Goal: Task Accomplishment & Management: Manage account settings

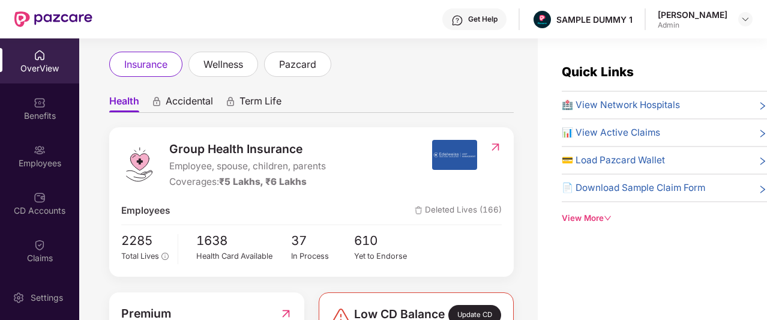
scroll to position [64, 0]
click at [184, 98] on span "Accidental" at bounding box center [189, 102] width 47 height 17
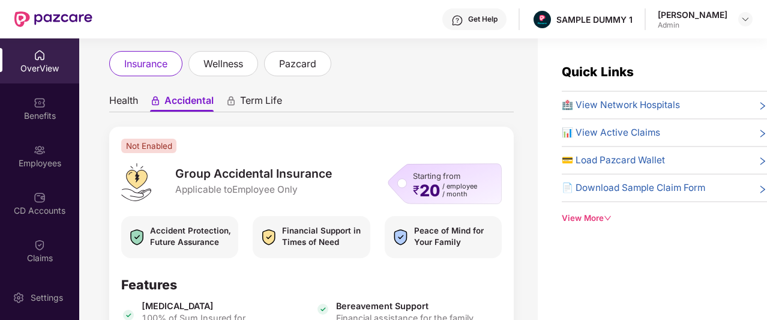
click at [269, 100] on span "Term Life" at bounding box center [261, 102] width 42 height 17
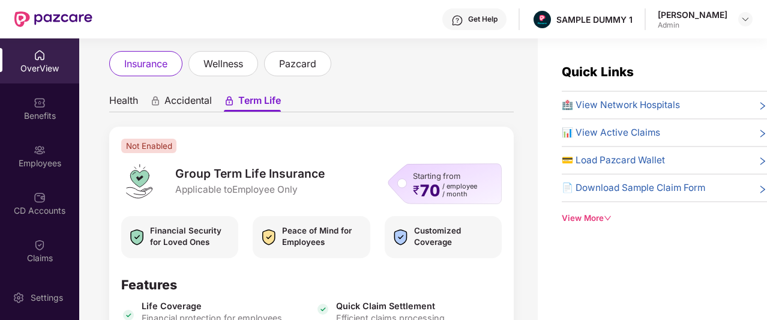
click at [122, 99] on span "Health" at bounding box center [123, 102] width 29 height 17
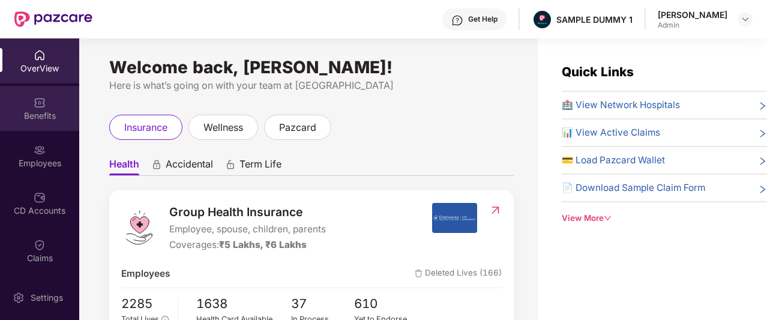
click at [17, 119] on div "Benefits" at bounding box center [39, 116] width 79 height 12
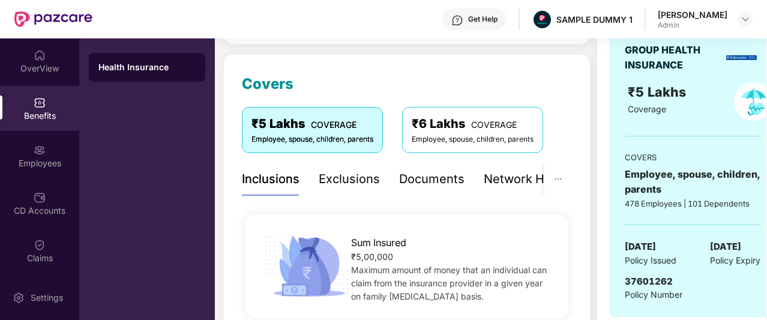
scroll to position [136, 0]
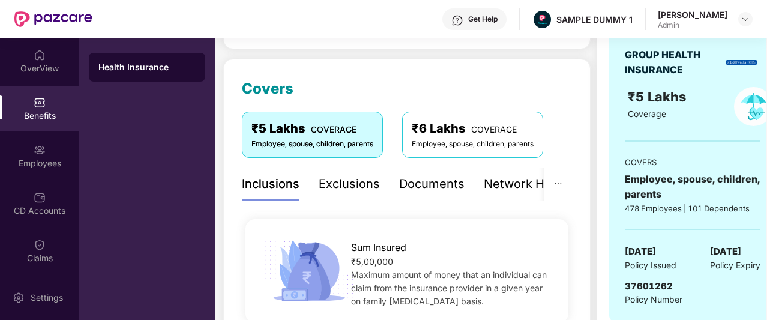
click at [350, 179] on div "Exclusions" at bounding box center [349, 184] width 61 height 19
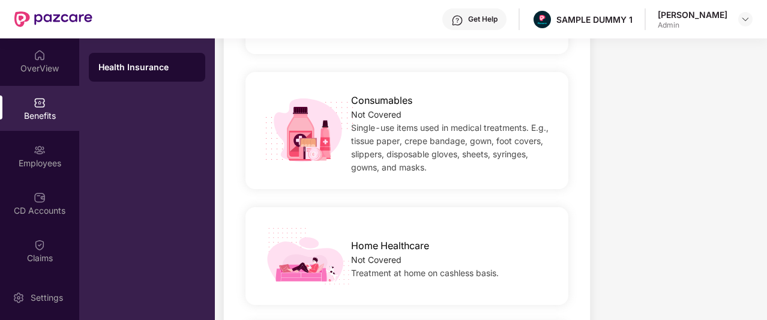
scroll to position [868, 0]
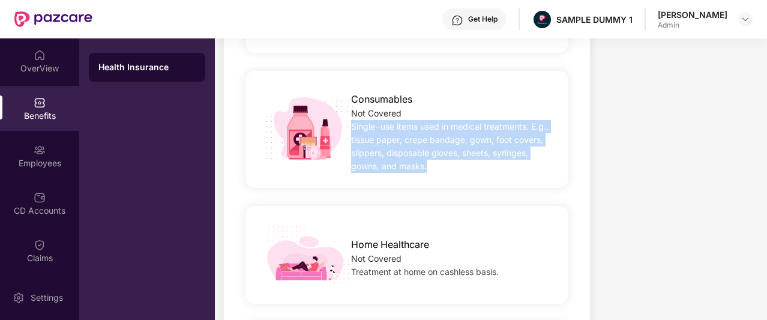
drag, startPoint x: 353, startPoint y: 124, endPoint x: 425, endPoint y: 167, distance: 84.5
click at [425, 167] on span "Single-use items used in medical treatments. E.g., tissue paper, crepe bandage,…" at bounding box center [449, 146] width 197 height 50
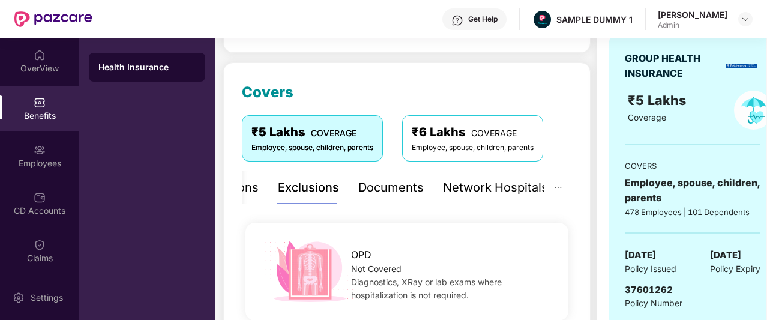
scroll to position [166, 0]
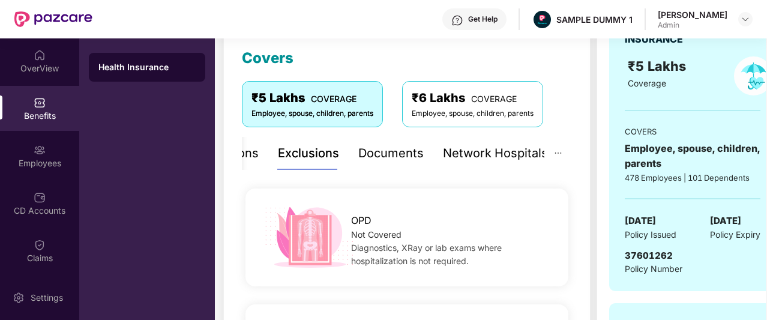
click at [393, 154] on div "Documents" at bounding box center [390, 153] width 65 height 19
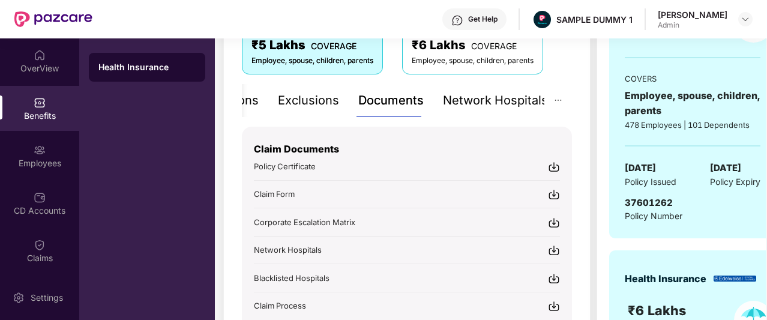
scroll to position [251, 0]
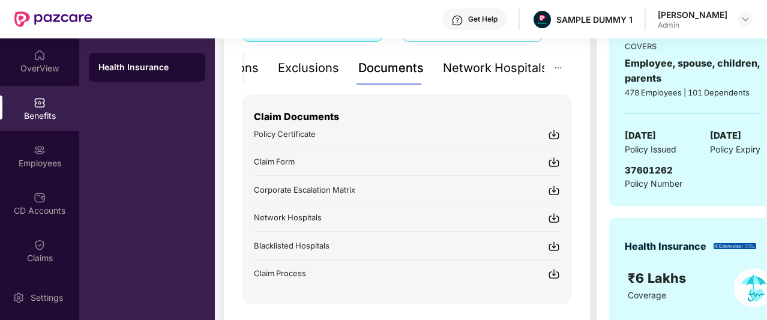
click at [461, 74] on div "Network Hospitals" at bounding box center [495, 68] width 105 height 19
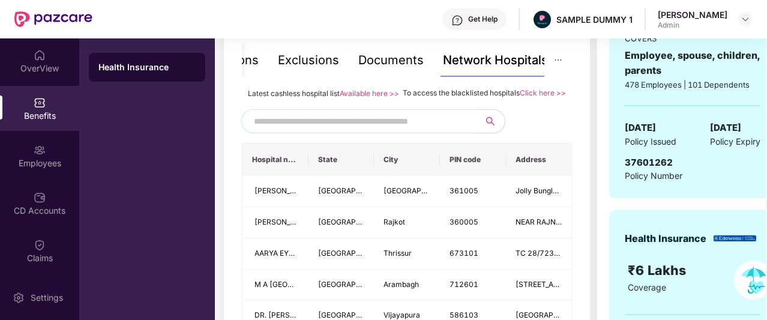
scroll to position [260, 0]
click at [442, 130] on input "text" at bounding box center [356, 121] width 205 height 18
drag, startPoint x: 449, startPoint y: 91, endPoint x: 486, endPoint y: 94, distance: 37.9
click at [486, 94] on span "To access the blacklisted hospitals" at bounding box center [460, 92] width 117 height 9
click at [512, 99] on div "To access the blacklisted hospitals Click here >>" at bounding box center [483, 92] width 163 height 13
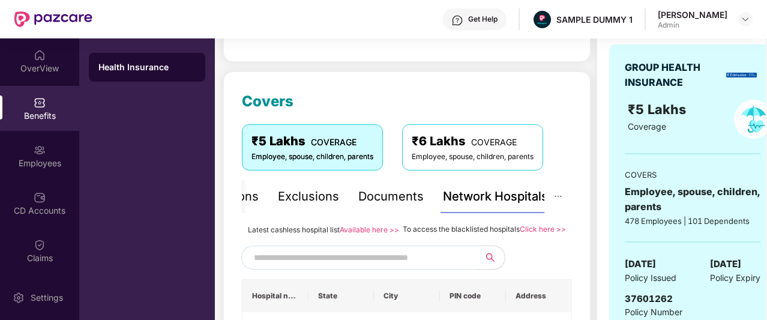
scroll to position [146, 0]
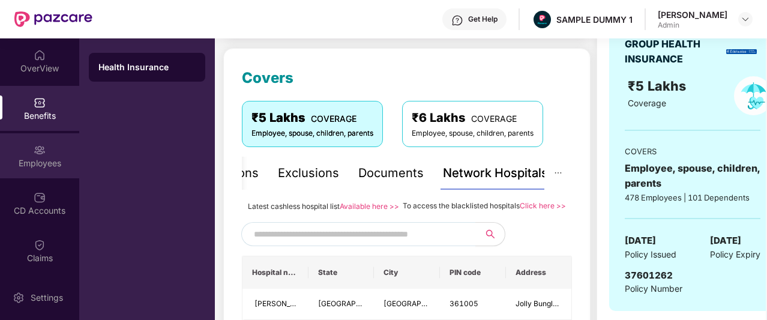
click at [37, 151] on img at bounding box center [40, 150] width 12 height 12
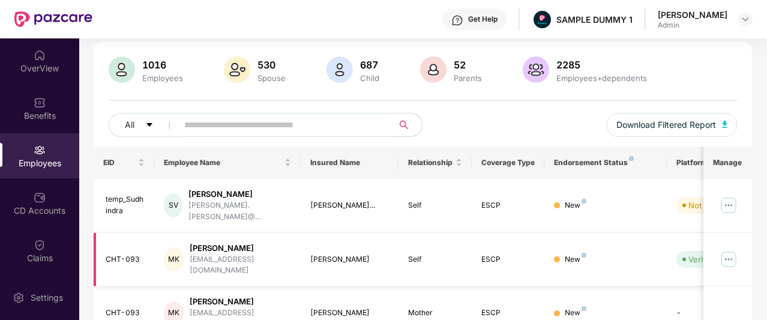
scroll to position [0, 0]
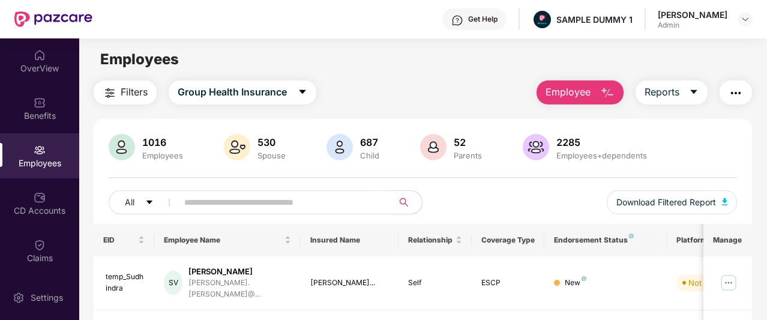
click at [586, 90] on span "Employee" at bounding box center [567, 92] width 45 height 15
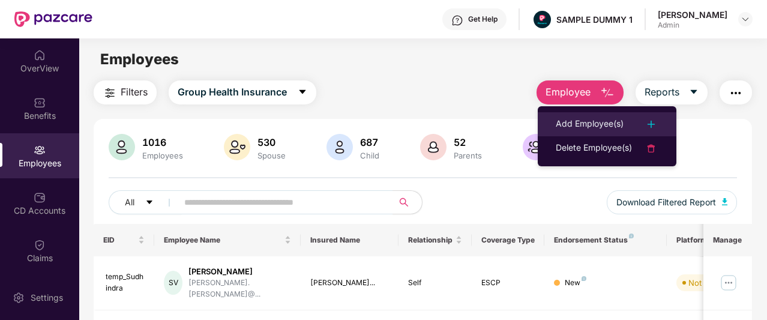
click at [573, 118] on div "Add Employee(s)" at bounding box center [589, 124] width 68 height 14
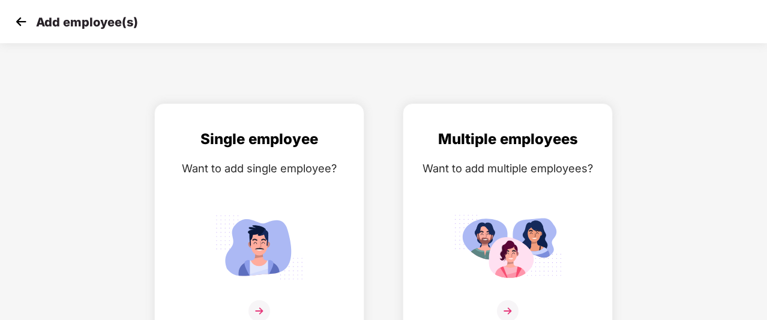
scroll to position [19, 0]
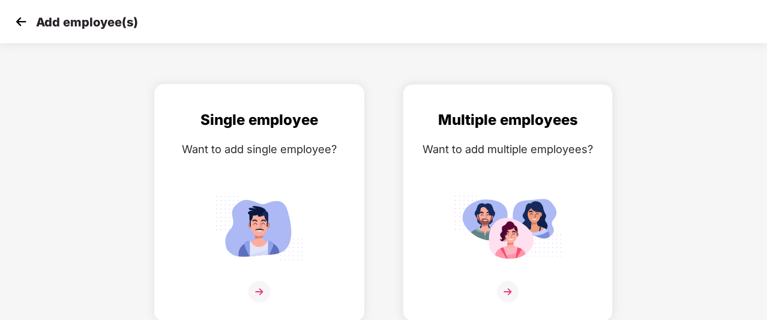
click at [305, 205] on img at bounding box center [259, 227] width 108 height 75
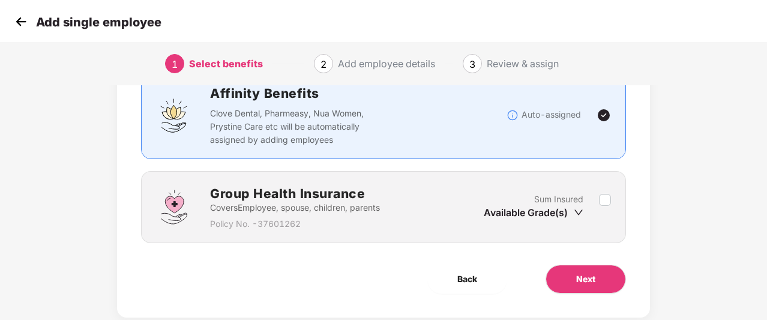
scroll to position [0, 0]
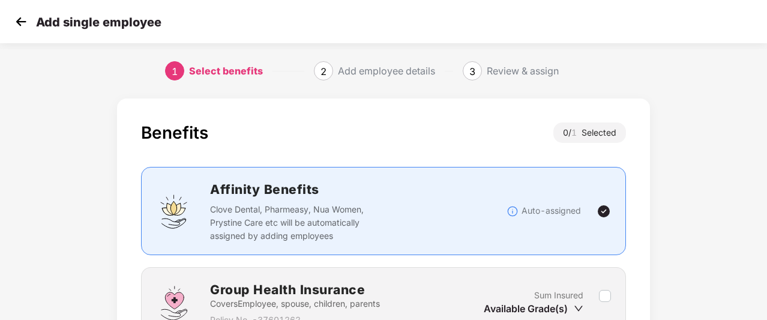
click at [17, 27] on img at bounding box center [21, 22] width 18 height 18
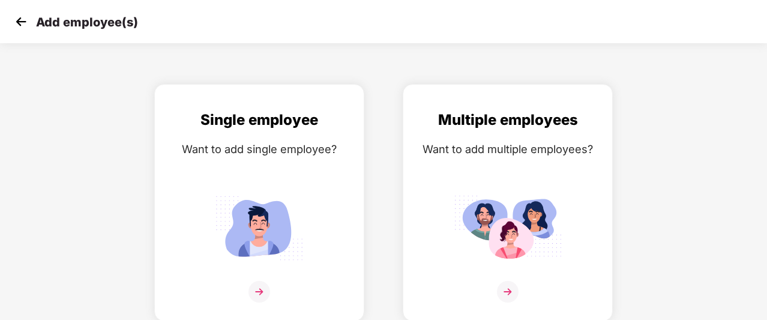
click at [17, 27] on img at bounding box center [21, 22] width 18 height 18
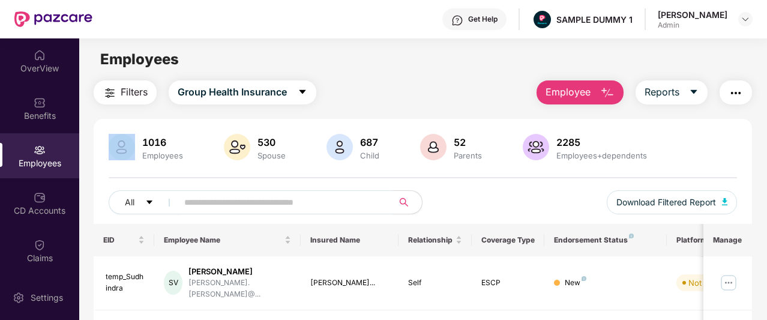
drag, startPoint x: 335, startPoint y: 83, endPoint x: 195, endPoint y: 58, distance: 142.1
click at [195, 58] on main "Employees Filters Group Health Insurance Employee Reports 1016 Employees 530 Sp…" at bounding box center [422, 198] width 687 height 320
click at [195, 58] on div "Employees" at bounding box center [422, 59] width 687 height 23
click at [198, 57] on div "Employees" at bounding box center [422, 59] width 687 height 23
click at [495, 22] on div "Get Help" at bounding box center [482, 19] width 29 height 10
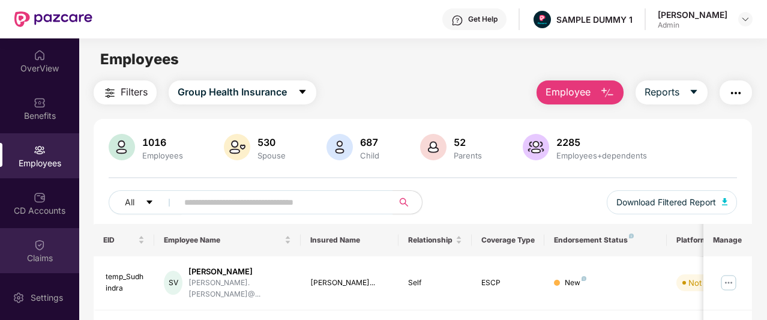
click at [19, 241] on div "Claims" at bounding box center [39, 250] width 79 height 45
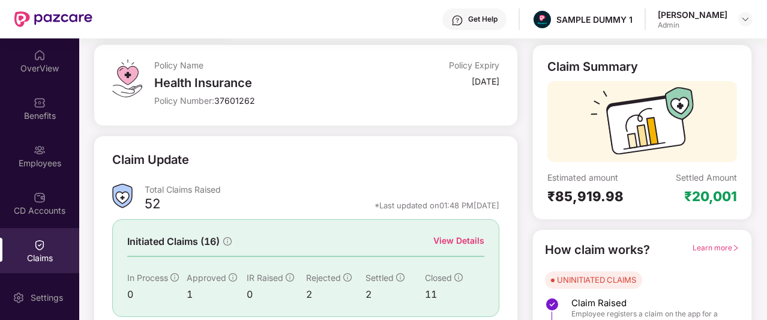
scroll to position [85, 0]
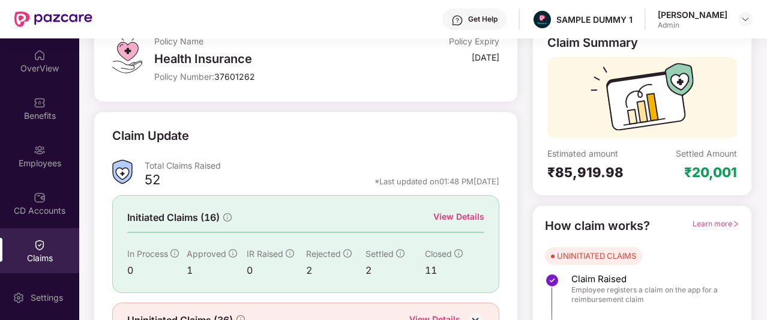
click at [467, 221] on div "View Details" at bounding box center [458, 216] width 51 height 13
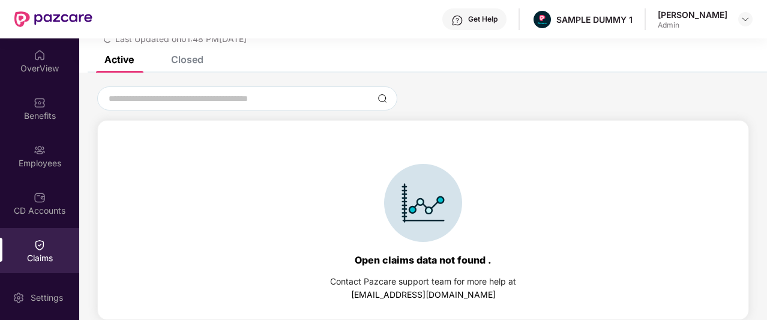
click at [182, 65] on div "Closed" at bounding box center [178, 59] width 50 height 26
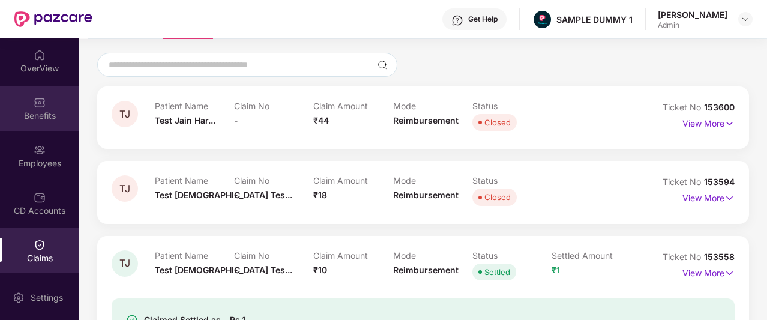
scroll to position [136, 0]
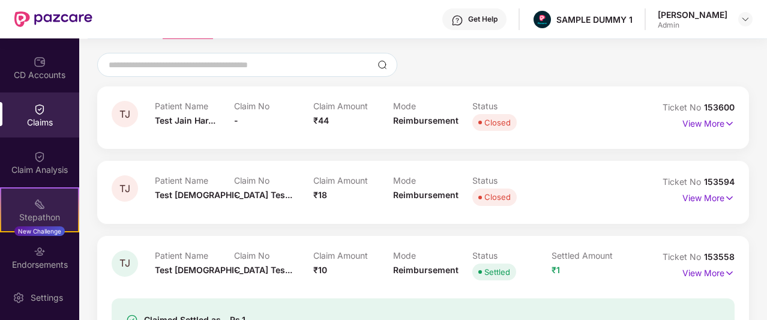
click at [37, 207] on img at bounding box center [40, 204] width 12 height 12
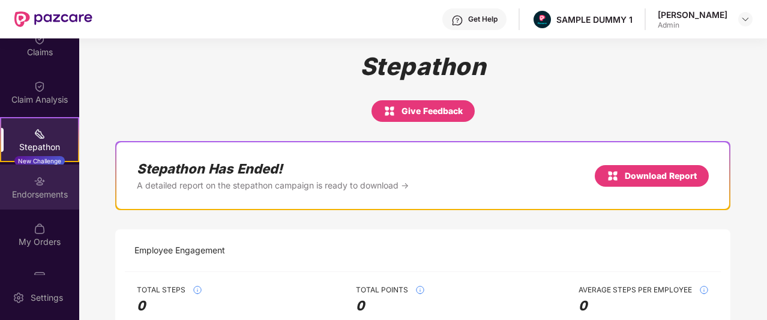
scroll to position [237, 0]
